Goal: Communication & Community: Share content

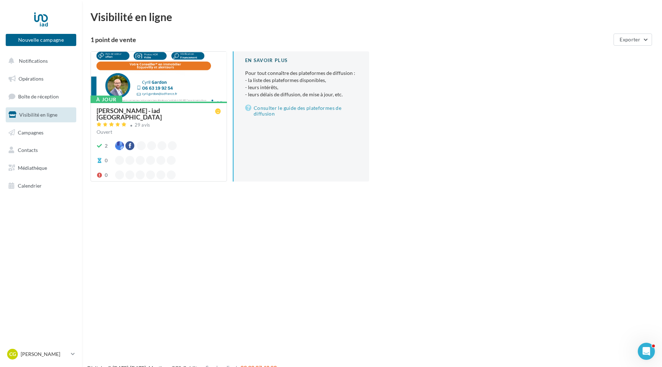
click at [157, 109] on div "Cyril GARDON - iad France" at bounding box center [156, 113] width 119 height 13
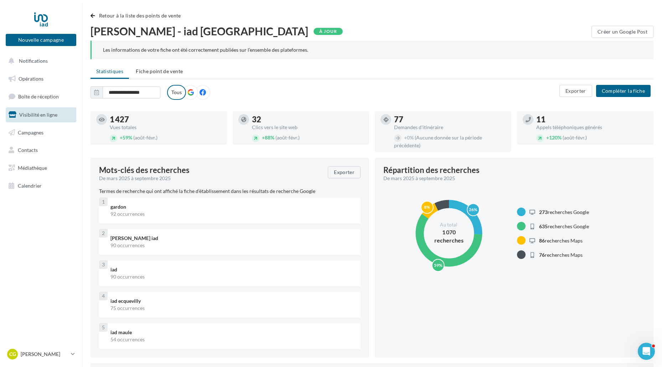
click at [191, 92] on icon at bounding box center [190, 92] width 6 height 6
click at [38, 96] on span "Boîte de réception" at bounding box center [38, 96] width 41 height 6
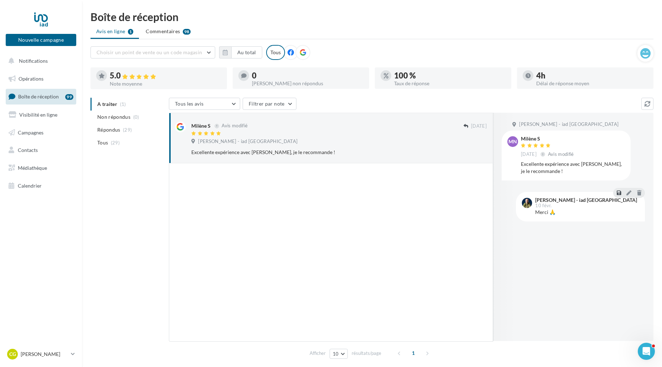
click at [620, 194] on icon at bounding box center [619, 192] width 4 height 5
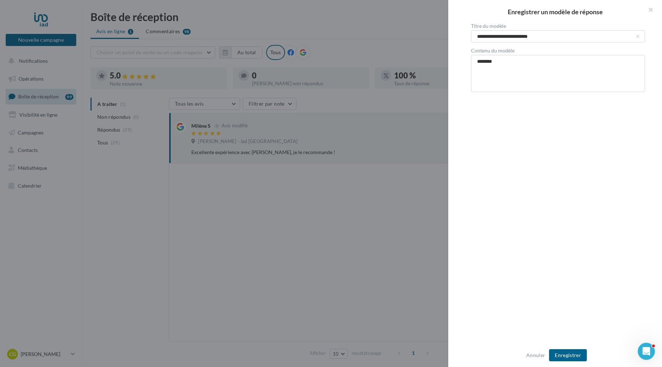
type textarea "**********"
drag, startPoint x: 530, startPoint y: 84, endPoint x: 537, endPoint y: 93, distance: 10.4
click at [531, 84] on textarea "**********" at bounding box center [558, 73] width 174 height 37
type textarea "**********"
click at [579, 353] on button "Enregistrer" at bounding box center [568, 355] width 38 height 12
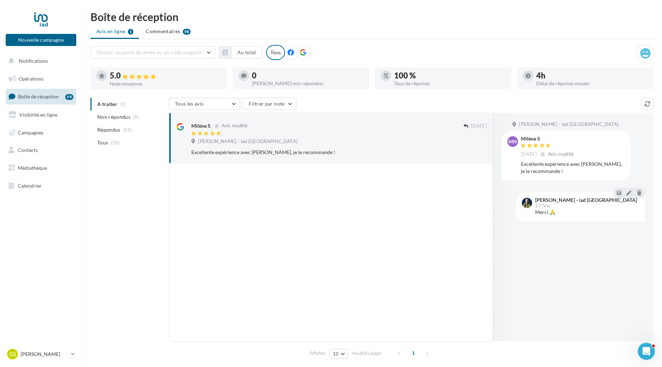
click at [303, 52] on icon at bounding box center [303, 52] width 6 height 6
click at [54, 45] on button "Nouvelle campagne" at bounding box center [41, 40] width 71 height 12
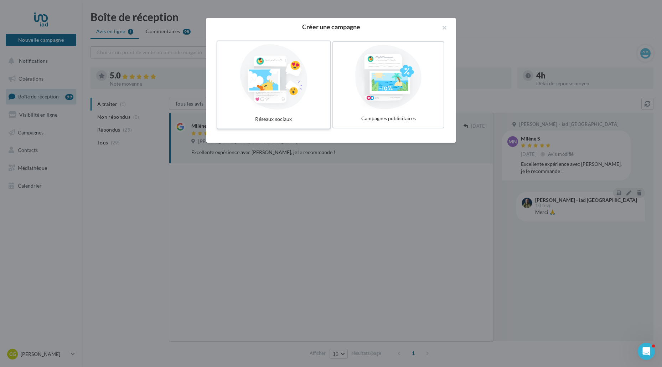
click at [288, 78] on div at bounding box center [273, 77] width 107 height 66
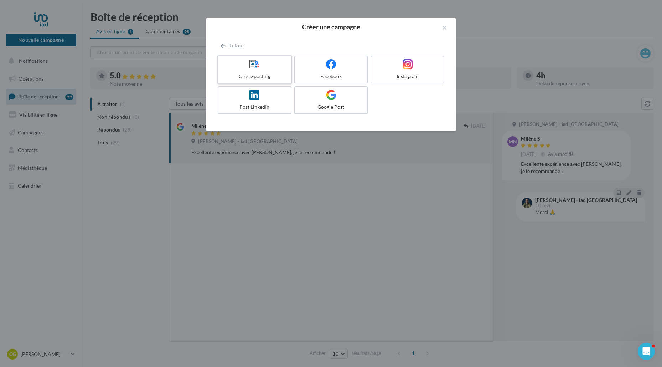
click at [275, 73] on div "Cross-posting" at bounding box center [255, 76] width 68 height 7
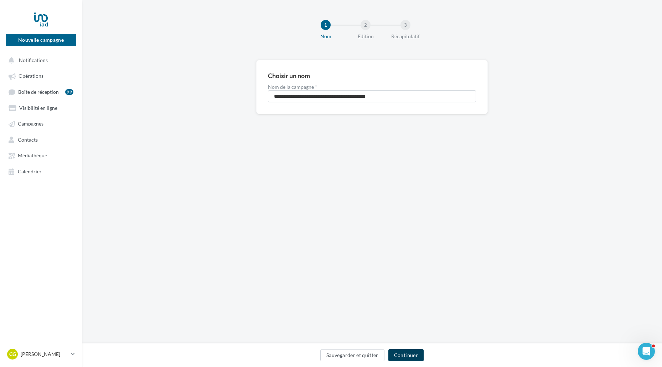
click at [415, 350] on button "Continuer" at bounding box center [405, 355] width 35 height 12
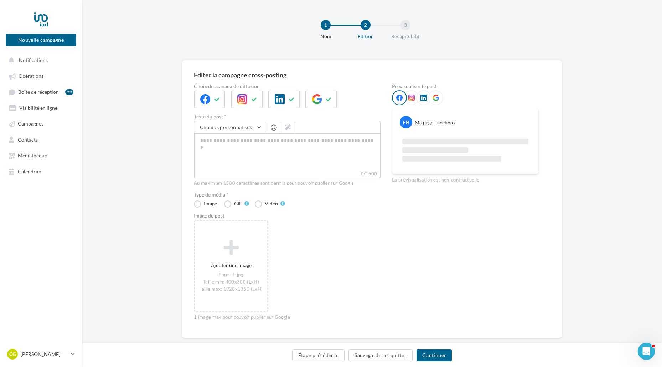
click at [203, 149] on textarea "0/1500" at bounding box center [287, 151] width 187 height 37
click at [414, 99] on icon at bounding box center [411, 97] width 6 height 6
drag, startPoint x: 399, startPoint y: 99, endPoint x: 391, endPoint y: 100, distance: 7.5
click at [398, 99] on icon at bounding box center [399, 97] width 6 height 6
click at [212, 100] on div at bounding box center [209, 100] width 31 height 18
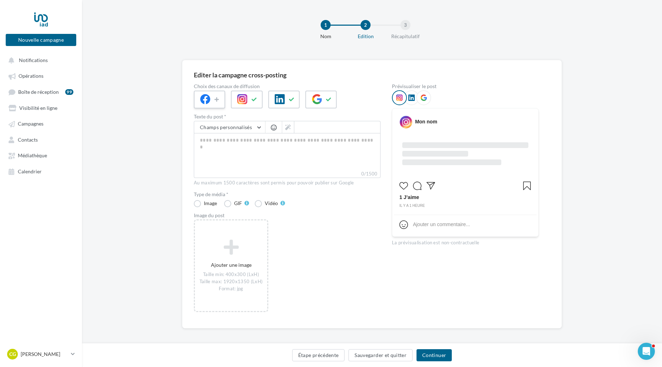
click at [212, 100] on div at bounding box center [209, 100] width 31 height 18
click at [492, 257] on div "Prévisualiser le post FB Ma page Facebook La prévisualisation est non-contractu…" at bounding box center [465, 200] width 147 height 233
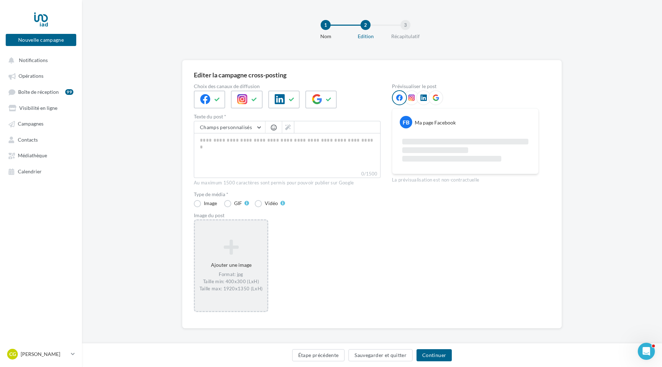
click at [218, 285] on div "Format: jpg Taille min: 400x300 (LxH) Taille max: 1920x1350 (LxH)" at bounding box center [231, 281] width 67 height 21
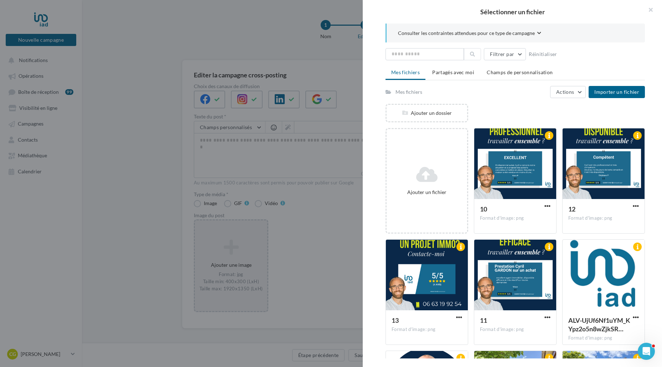
click at [195, 220] on div "Sélectionner un fichier Consulter les contraintes attendues pour ce type de cam…" at bounding box center [231, 220] width 72 height 0
